Goal: Check status: Check status

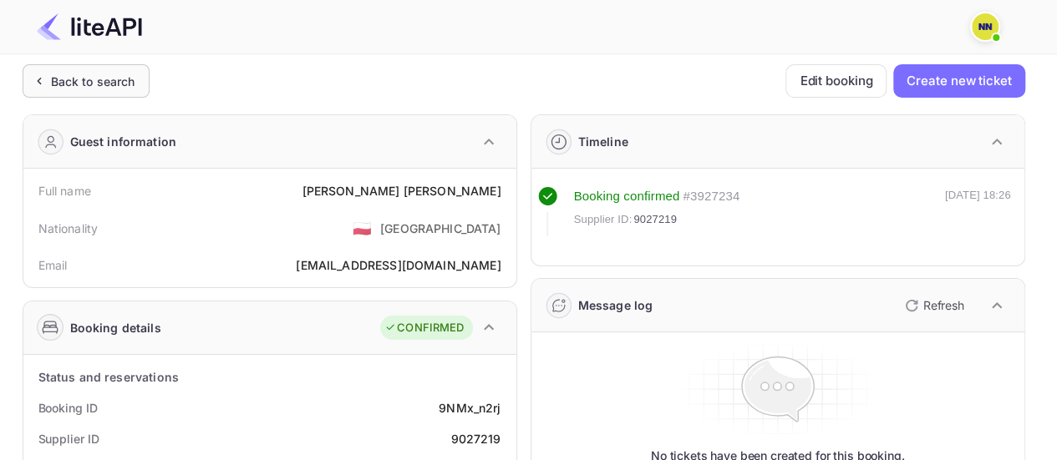
click at [58, 85] on div "Back to search" at bounding box center [93, 82] width 84 height 18
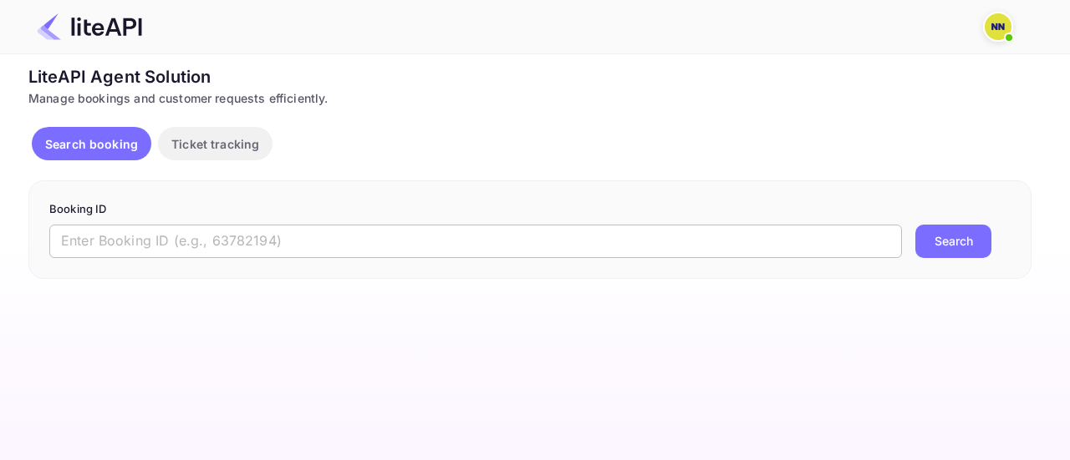
click at [79, 240] on input "text" at bounding box center [475, 241] width 852 height 33
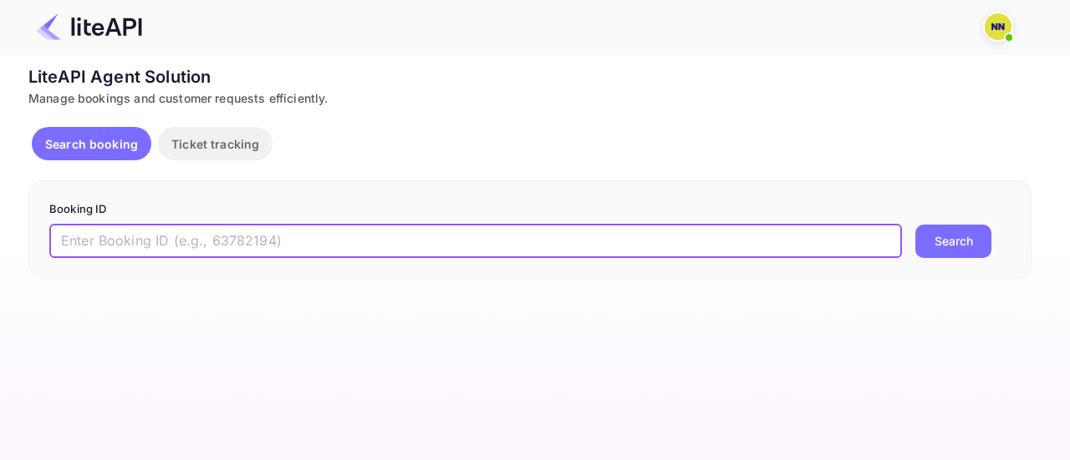
paste input "7217878"
type input "7217878"
click at [915, 225] on button "Search" at bounding box center [953, 241] width 76 height 33
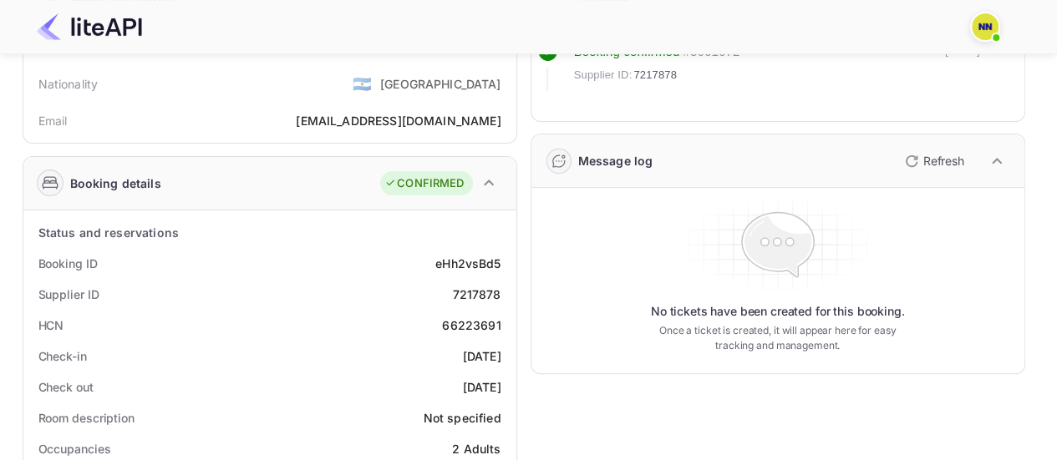
scroll to position [147, 0]
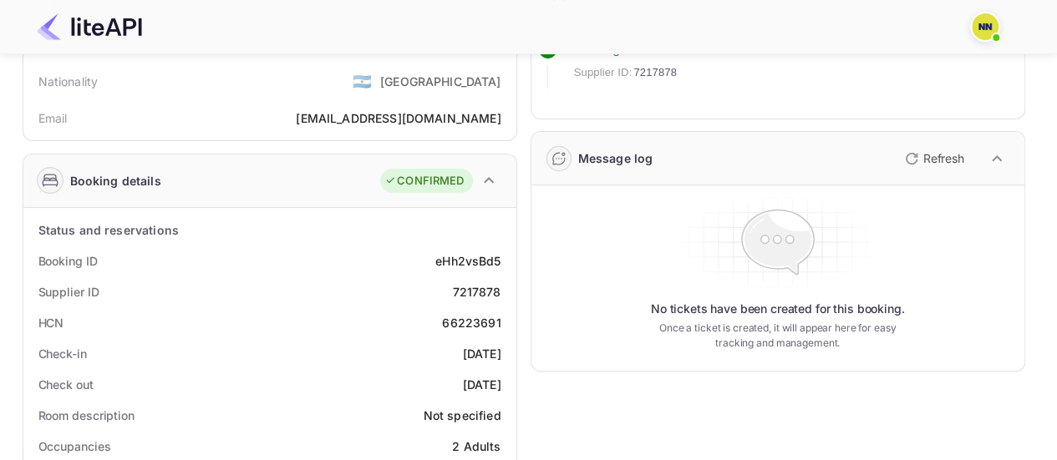
click at [473, 321] on div "66223691" at bounding box center [471, 323] width 58 height 18
copy div "66223691"
click at [473, 321] on div "66223691" at bounding box center [471, 323] width 58 height 18
